Goal: Task Accomplishment & Management: Use online tool/utility

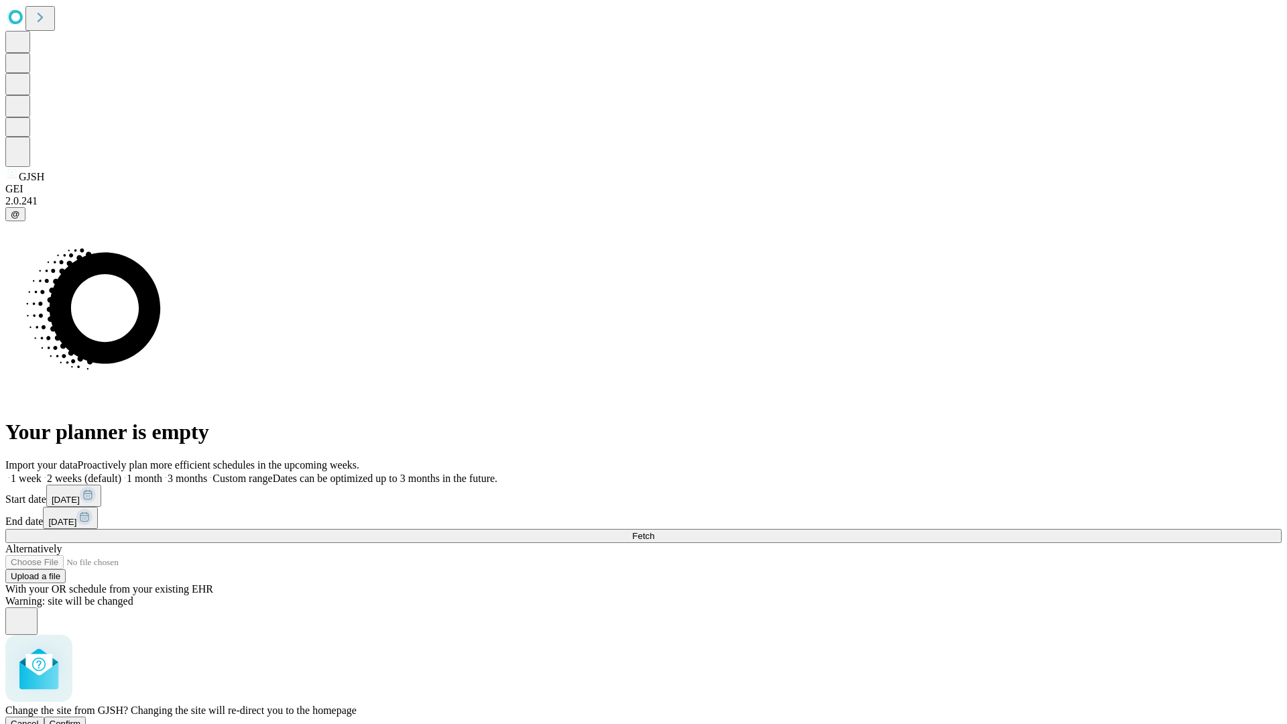
click at [81, 719] on span "Confirm" at bounding box center [66, 724] width 32 height 10
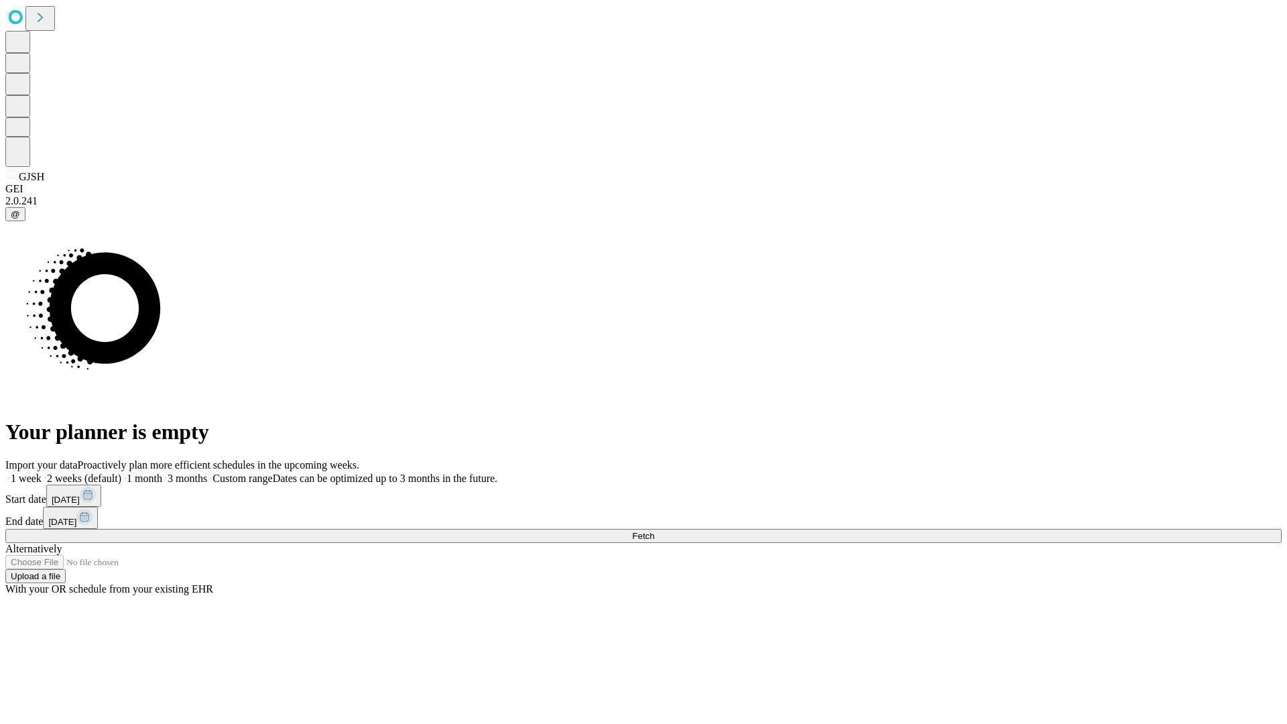
click at [121, 473] on label "2 weeks (default)" at bounding box center [82, 478] width 80 height 11
click at [654, 531] on span "Fetch" at bounding box center [643, 536] width 22 height 10
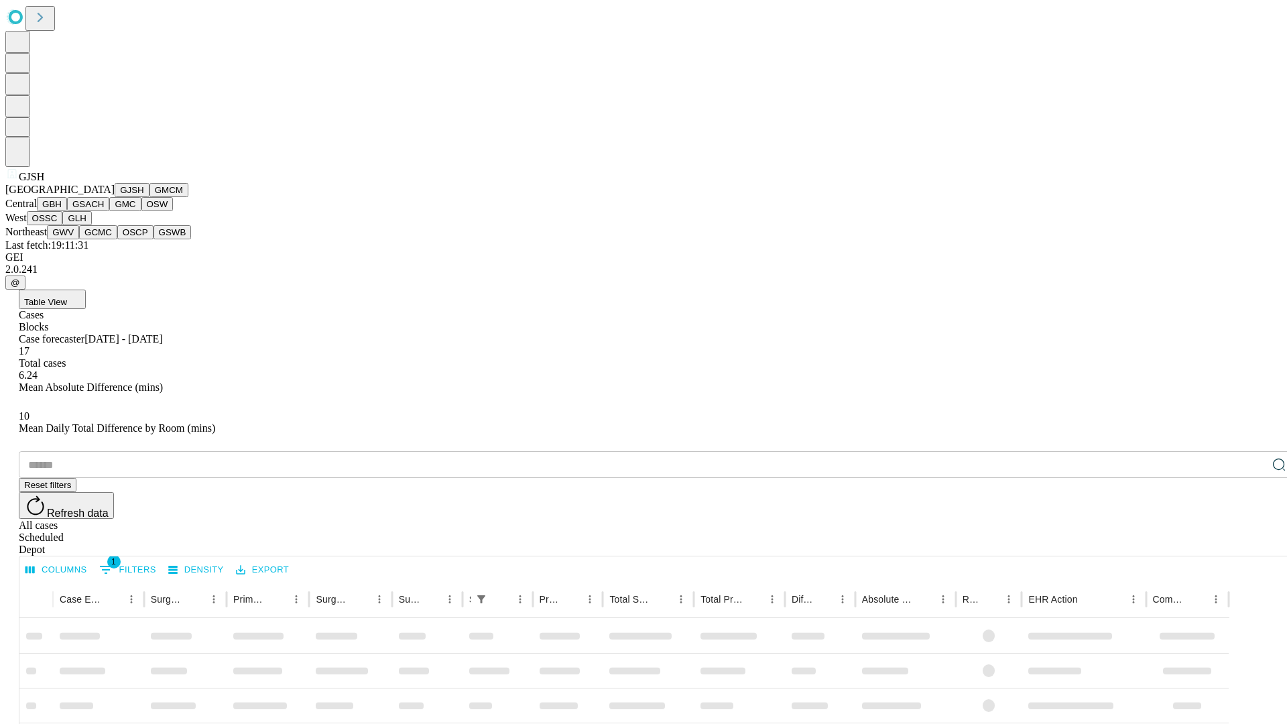
click at [149, 197] on button "GMCM" at bounding box center [168, 190] width 39 height 14
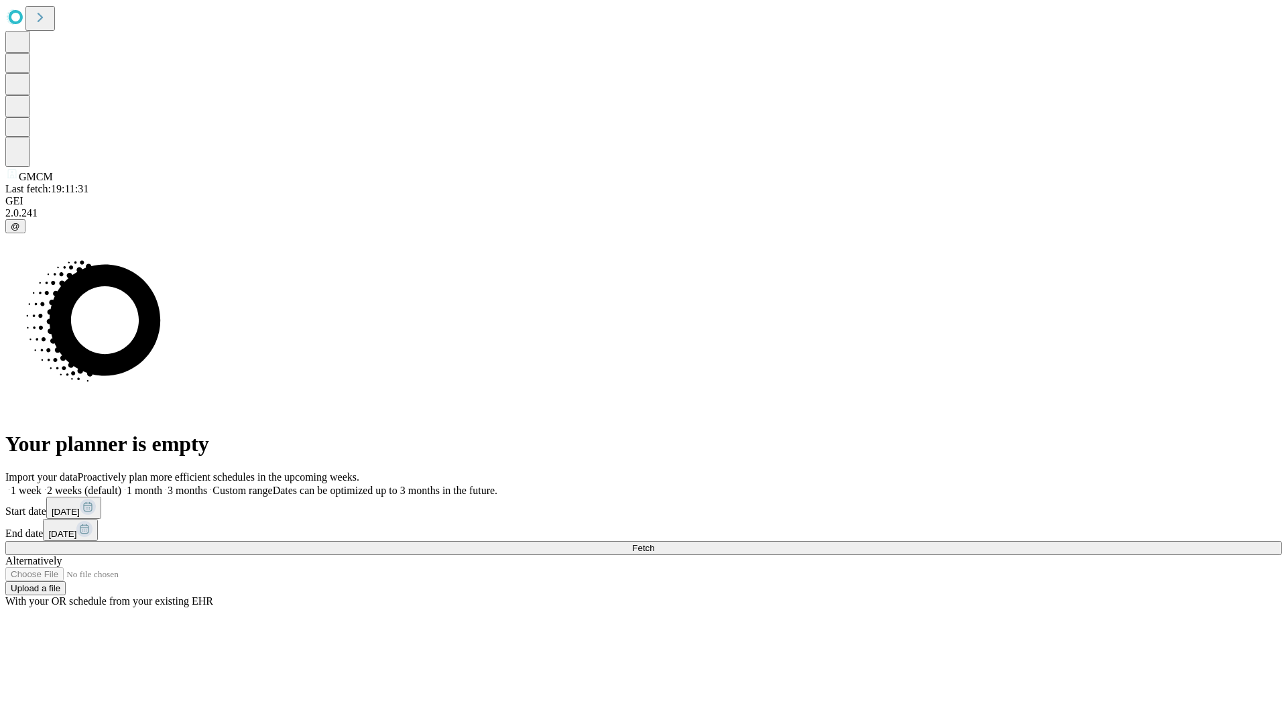
click at [121, 485] on label "2 weeks (default)" at bounding box center [82, 490] width 80 height 11
click at [654, 543] on span "Fetch" at bounding box center [643, 548] width 22 height 10
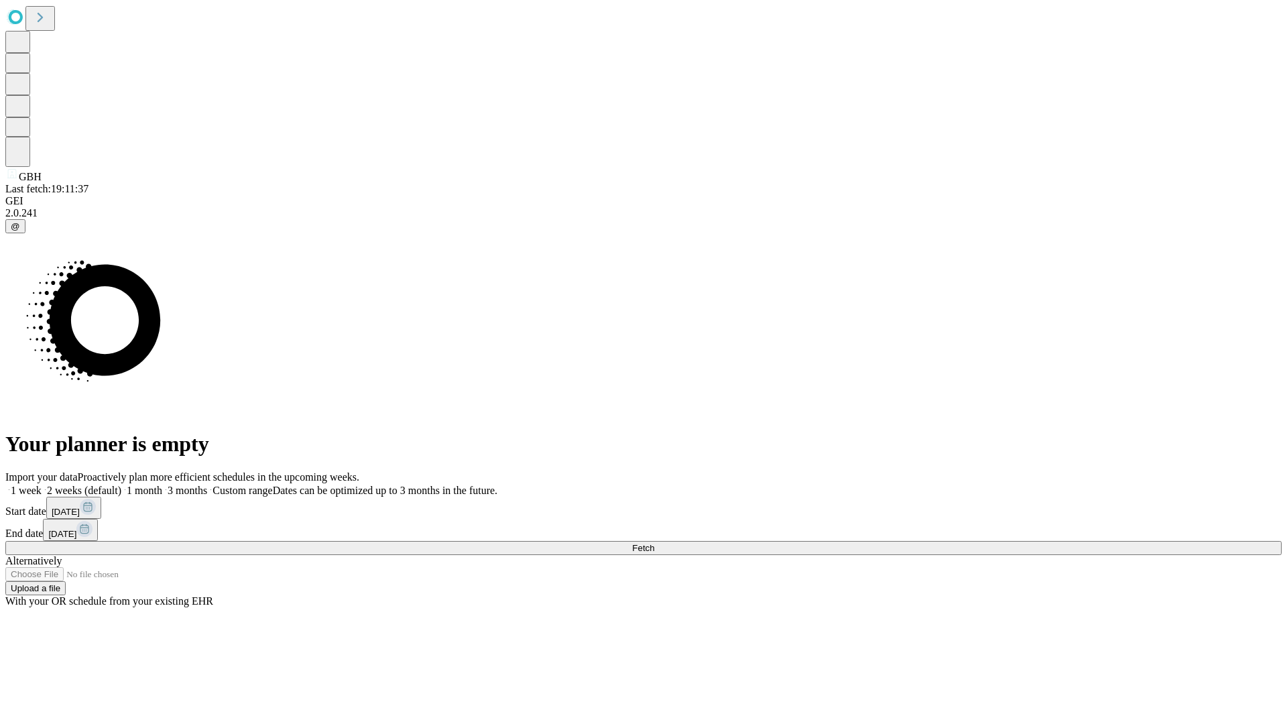
click at [121, 485] on label "2 weeks (default)" at bounding box center [82, 490] width 80 height 11
click at [654, 543] on span "Fetch" at bounding box center [643, 548] width 22 height 10
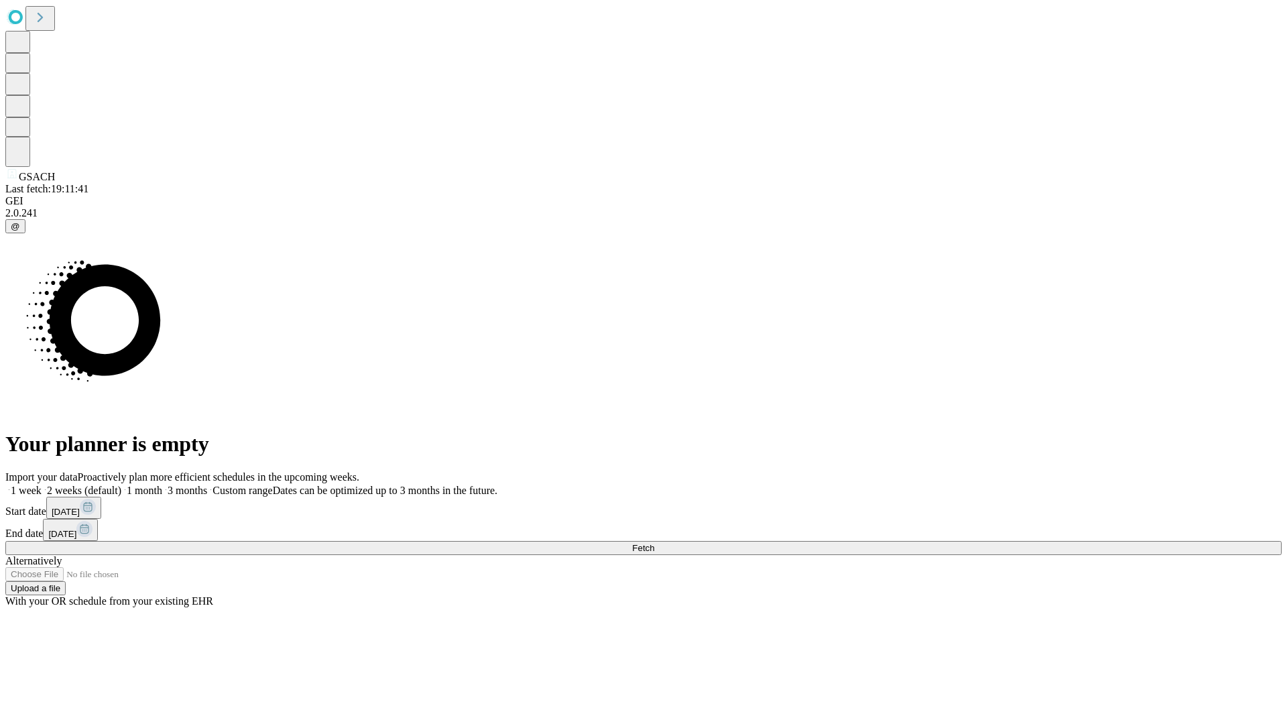
click at [121, 485] on label "2 weeks (default)" at bounding box center [82, 490] width 80 height 11
click at [654, 543] on span "Fetch" at bounding box center [643, 548] width 22 height 10
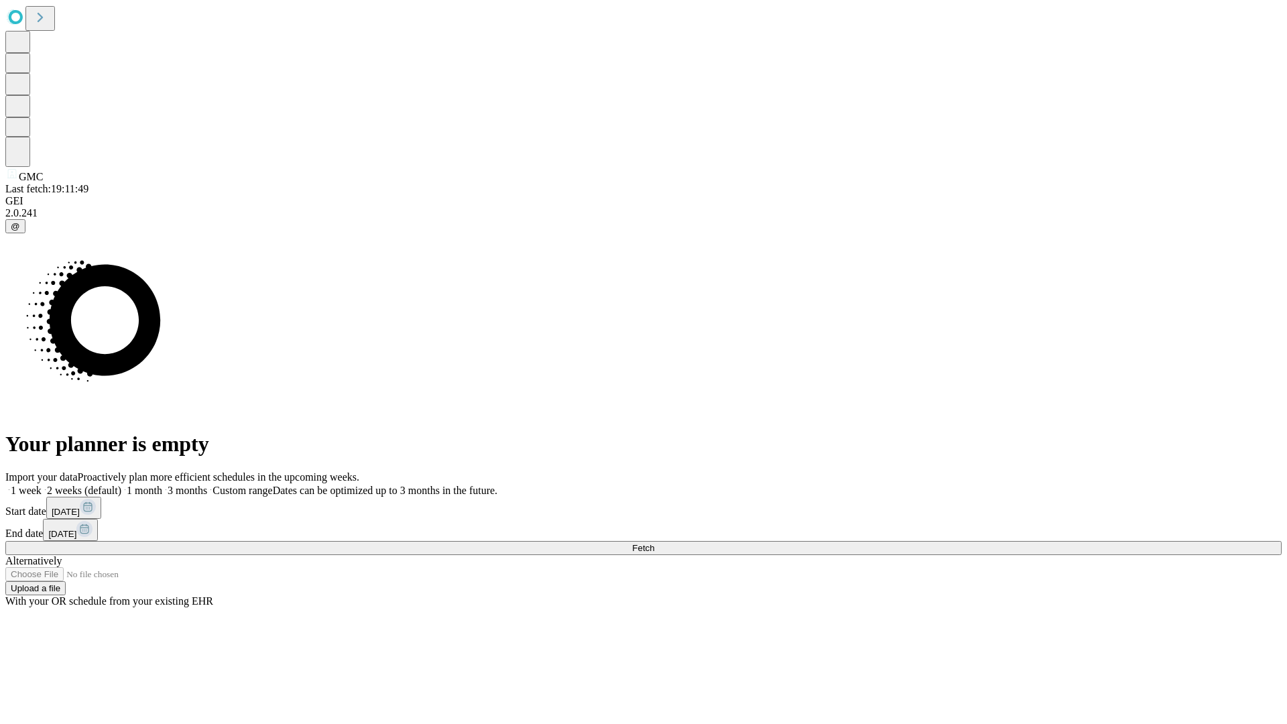
click at [121, 485] on label "2 weeks (default)" at bounding box center [82, 490] width 80 height 11
click at [654, 543] on span "Fetch" at bounding box center [643, 548] width 22 height 10
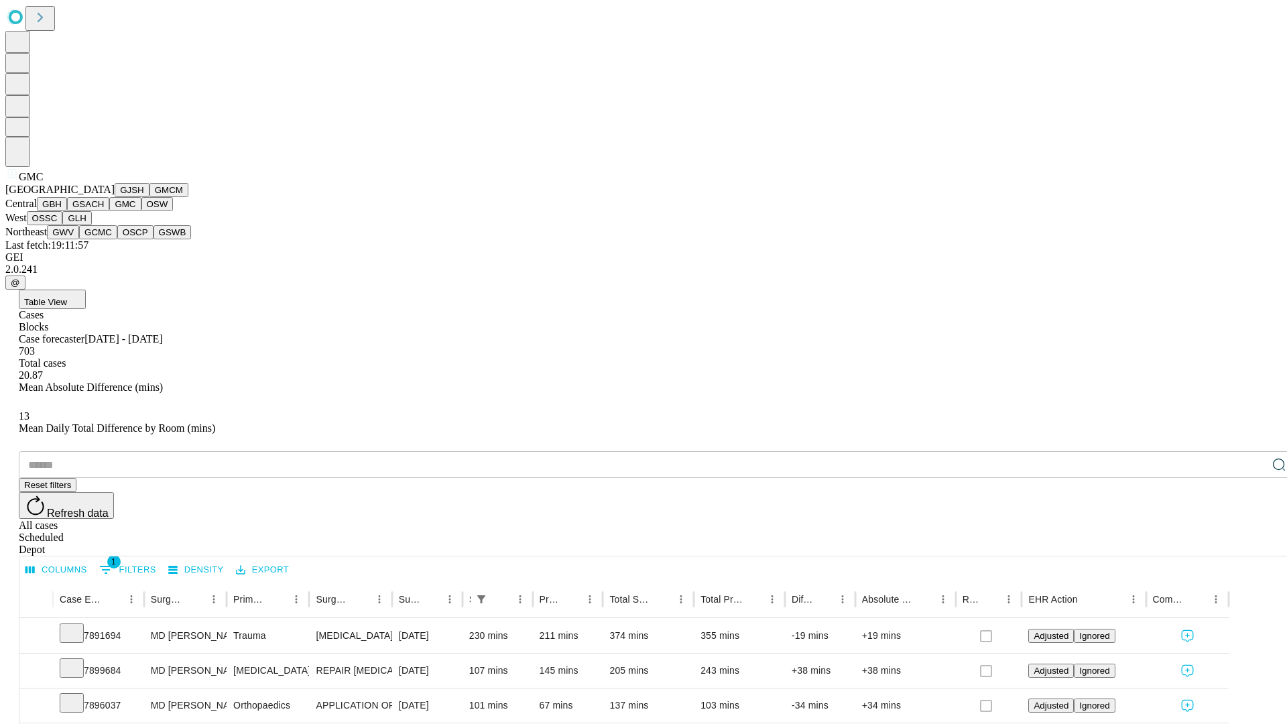
click at [141, 211] on button "OSW" at bounding box center [157, 204] width 32 height 14
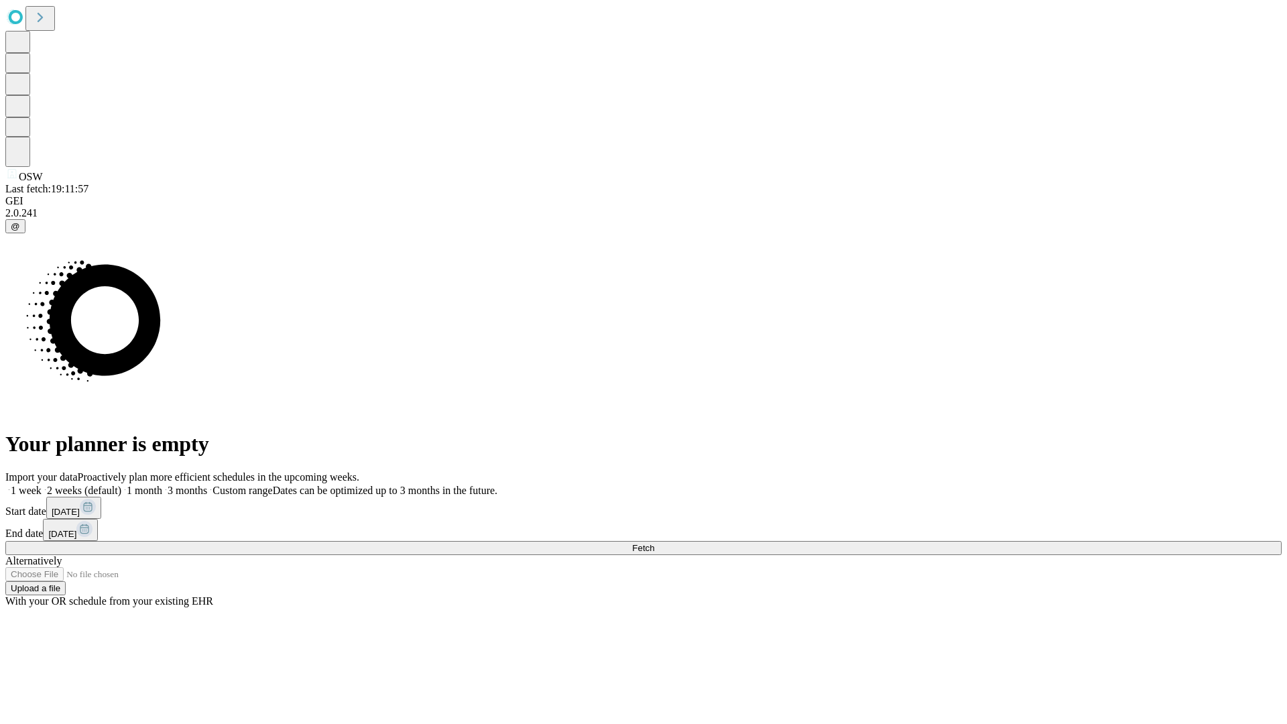
click at [121, 485] on label "2 weeks (default)" at bounding box center [82, 490] width 80 height 11
click at [654, 543] on span "Fetch" at bounding box center [643, 548] width 22 height 10
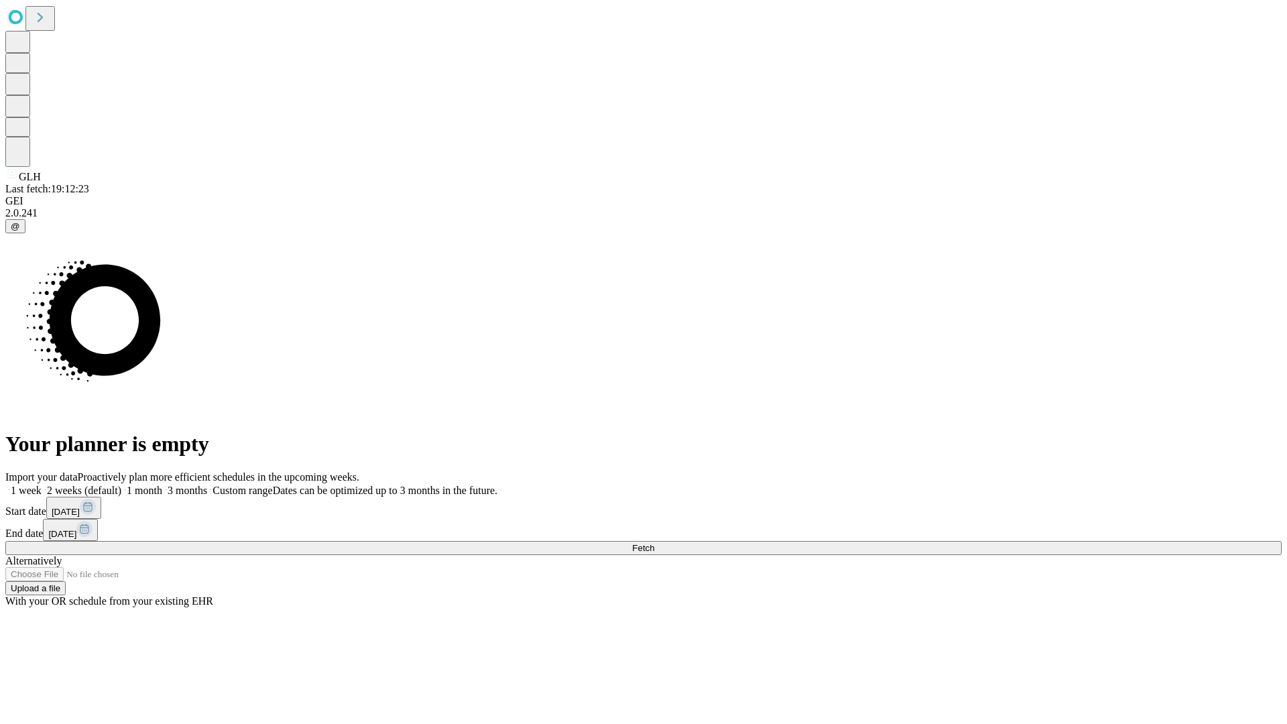
click at [121, 485] on label "2 weeks (default)" at bounding box center [82, 490] width 80 height 11
click at [654, 543] on span "Fetch" at bounding box center [643, 548] width 22 height 10
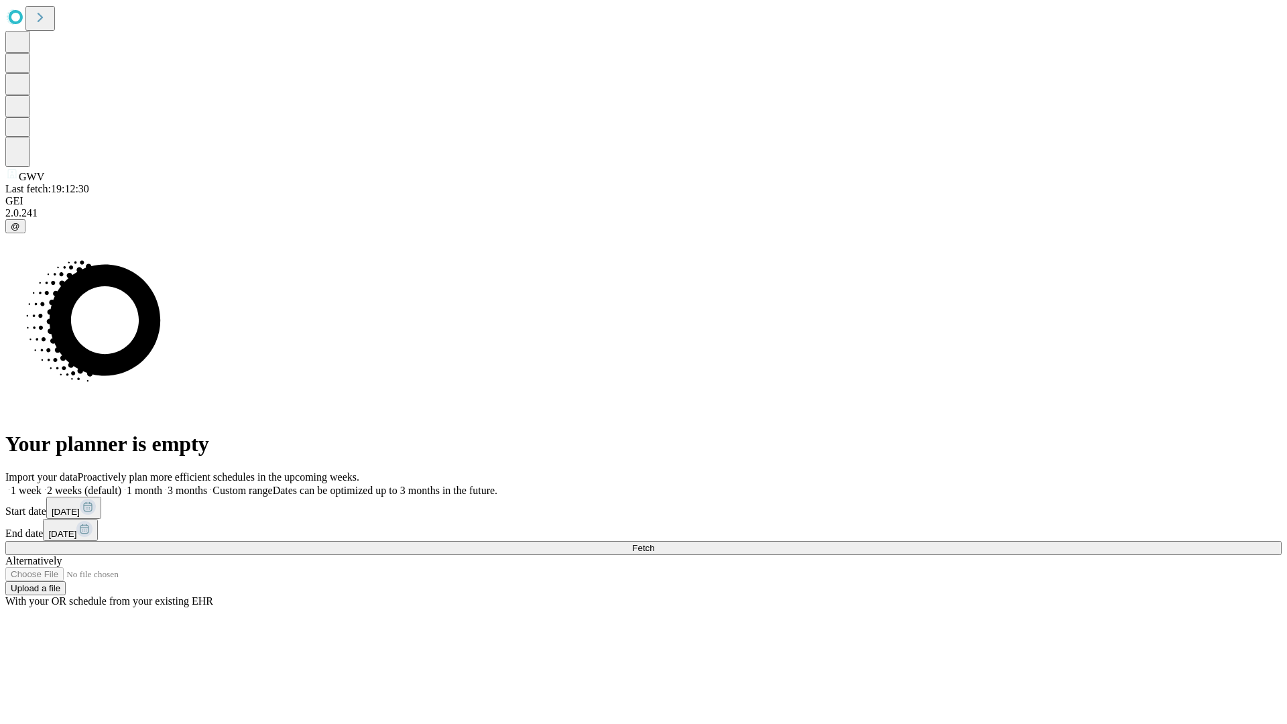
click at [121, 485] on label "2 weeks (default)" at bounding box center [82, 490] width 80 height 11
click at [654, 543] on span "Fetch" at bounding box center [643, 548] width 22 height 10
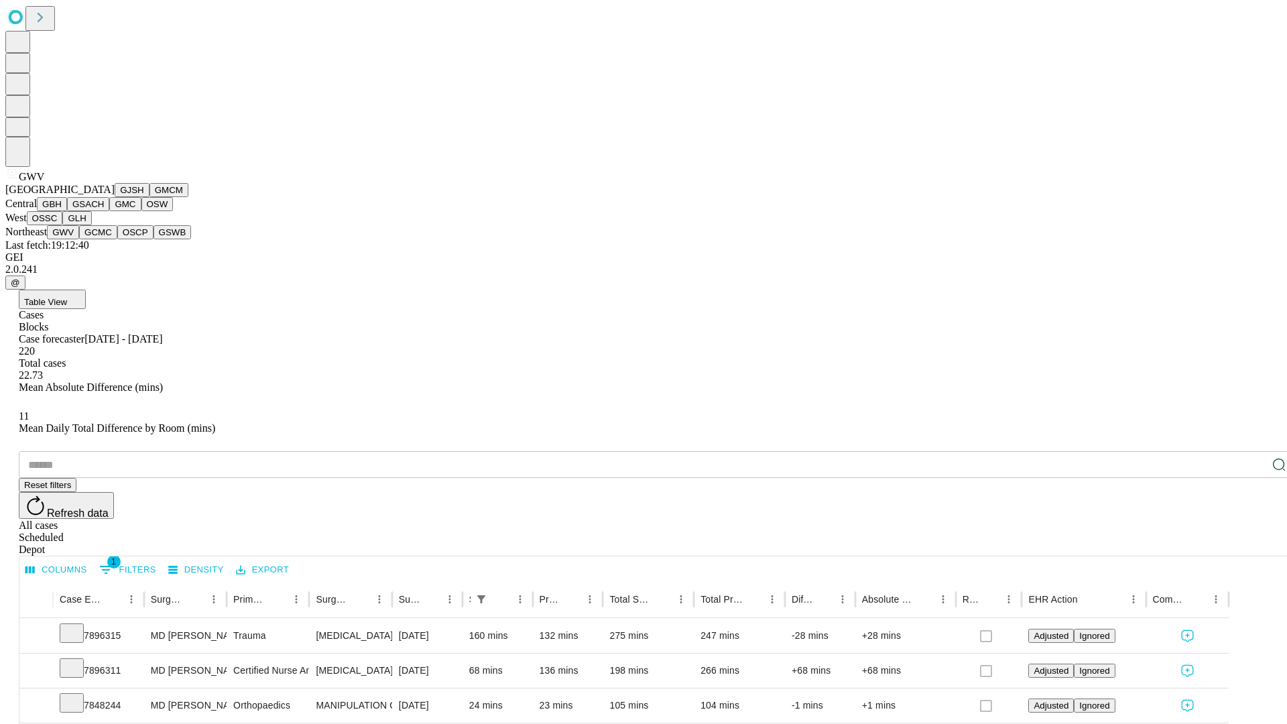
click at [104, 239] on button "GCMC" at bounding box center [98, 232] width 38 height 14
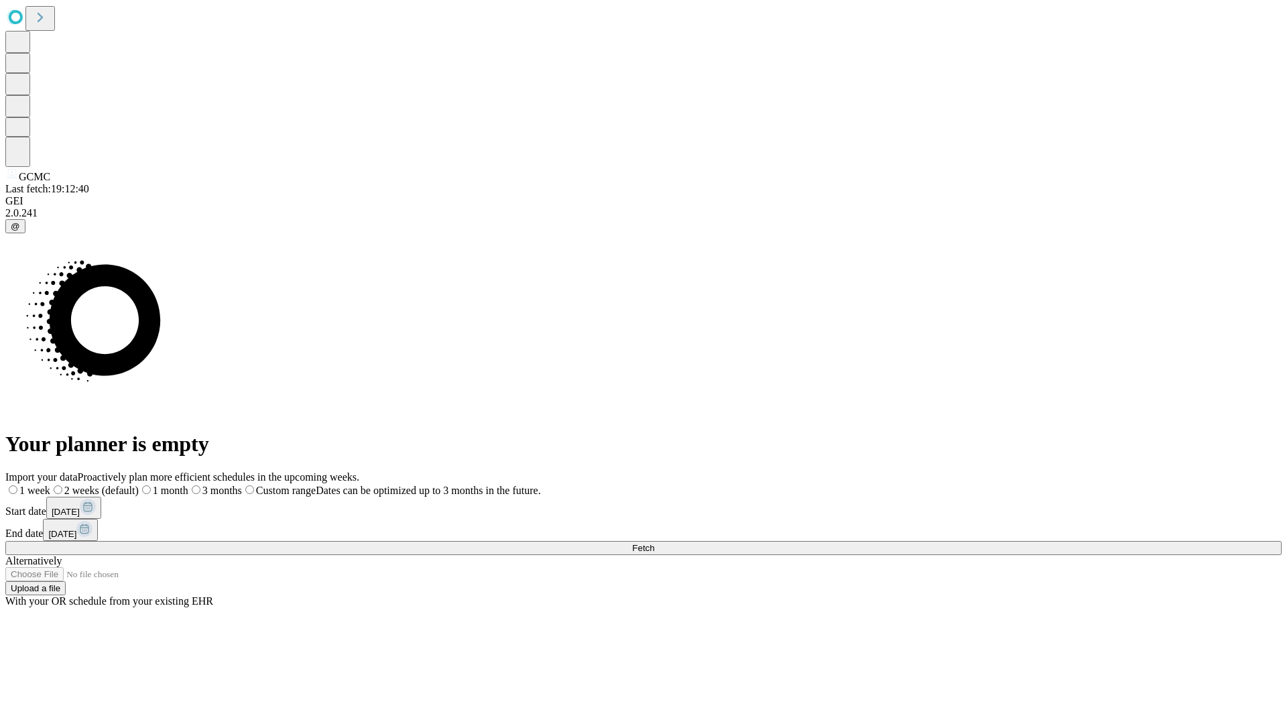
click at [139, 485] on label "2 weeks (default)" at bounding box center [94, 490] width 88 height 11
click at [654, 543] on span "Fetch" at bounding box center [643, 548] width 22 height 10
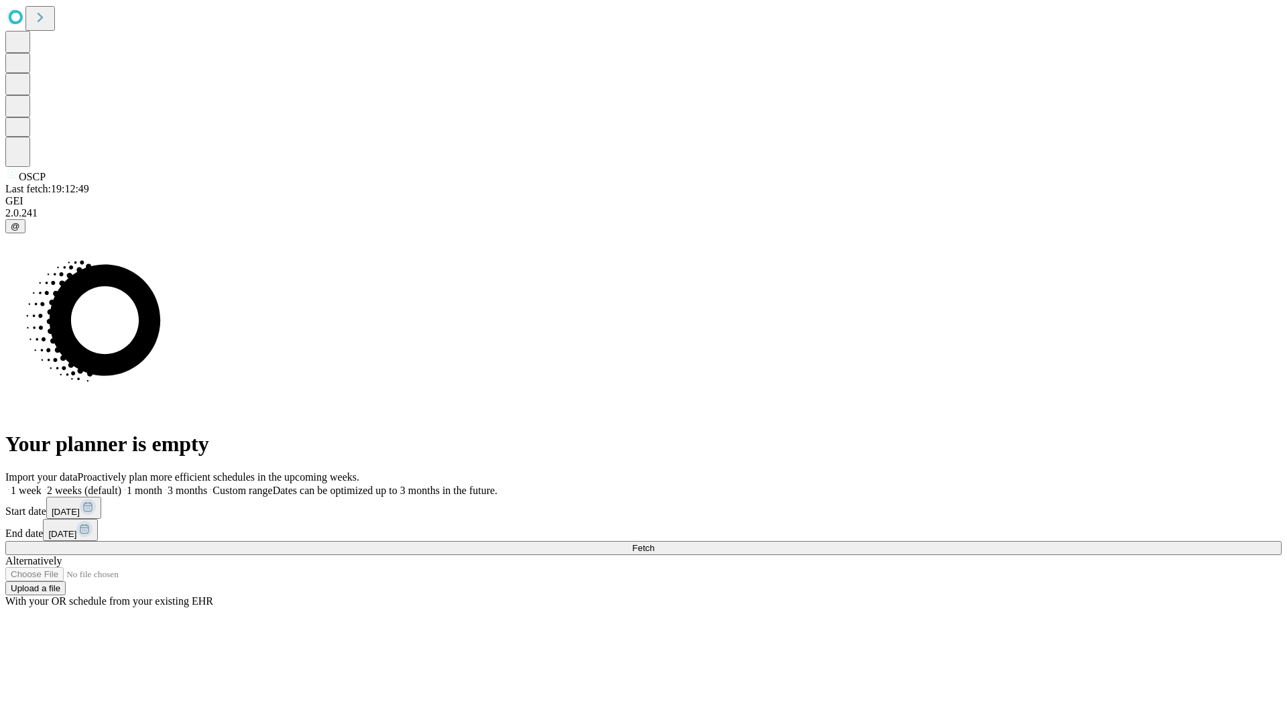
click at [121, 485] on label "2 weeks (default)" at bounding box center [82, 490] width 80 height 11
click at [654, 543] on span "Fetch" at bounding box center [643, 548] width 22 height 10
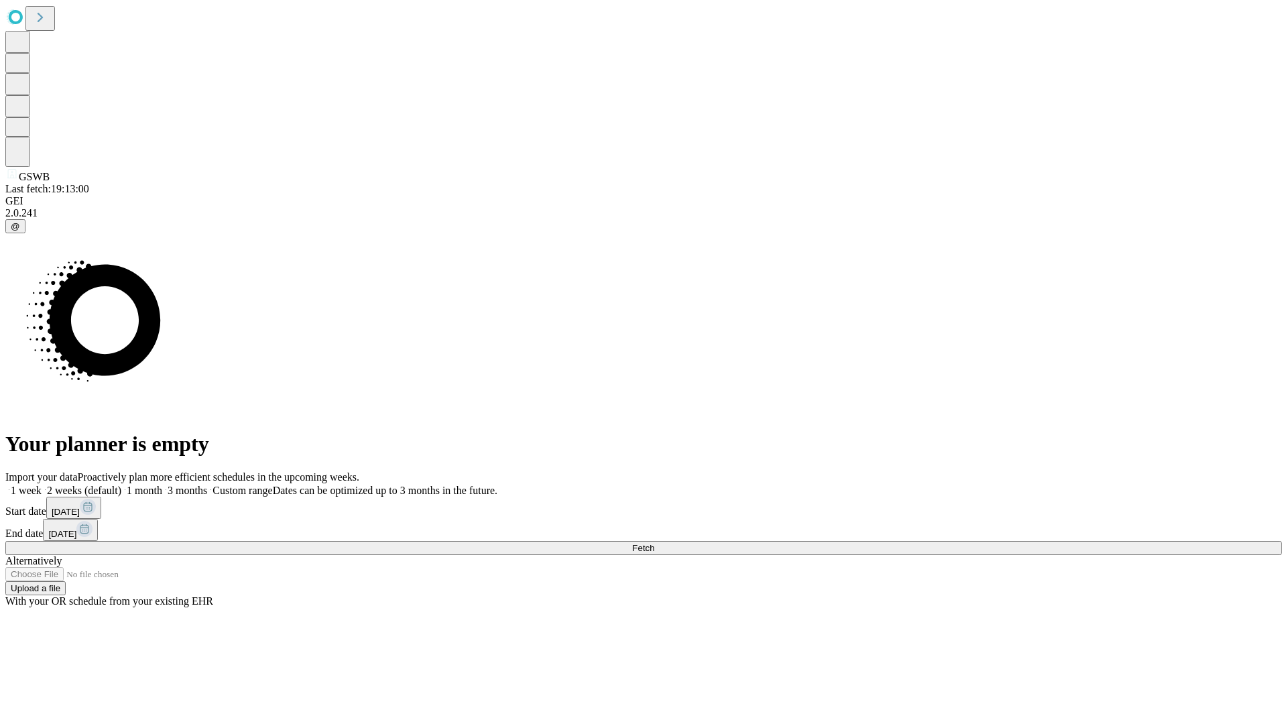
click at [121, 485] on label "2 weeks (default)" at bounding box center [82, 490] width 80 height 11
click at [654, 543] on span "Fetch" at bounding box center [643, 548] width 22 height 10
